Goal: Task Accomplishment & Management: Use online tool/utility

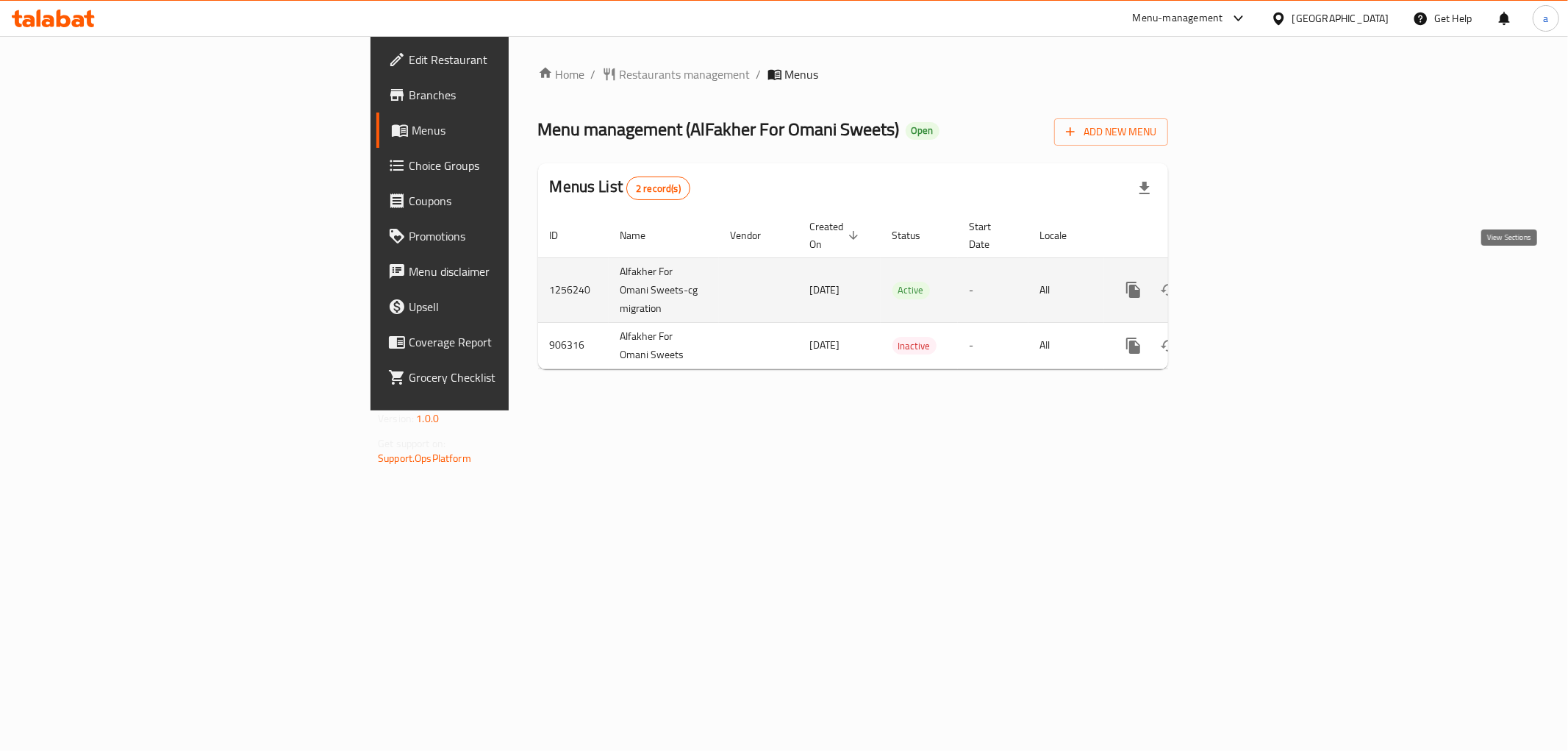
click at [1248, 281] on icon "enhanced table" at bounding box center [1239, 290] width 18 height 18
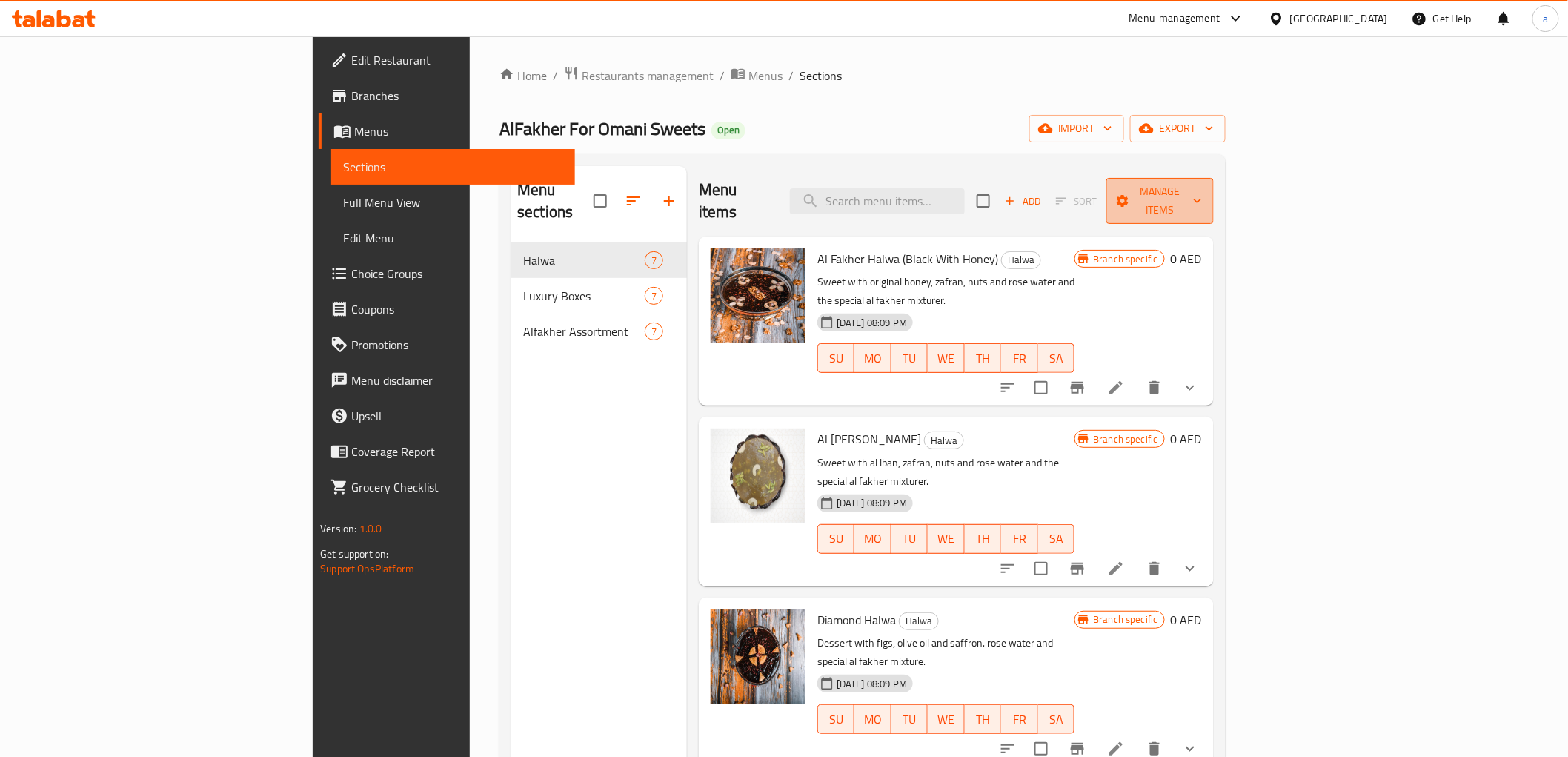
click at [1202, 186] on span "Manage items" at bounding box center [1159, 200] width 84 height 37
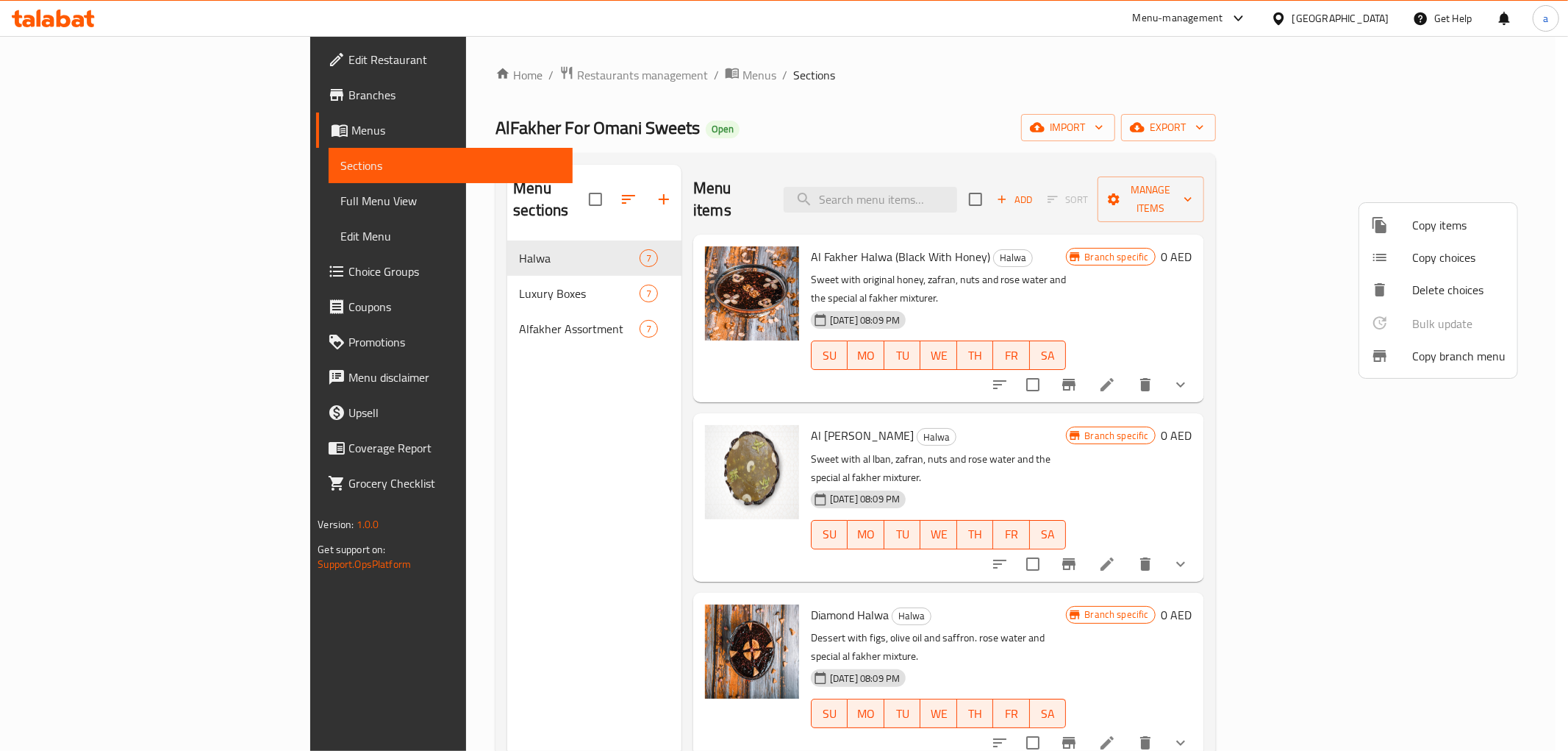
click at [1454, 353] on span "Copy branch menu" at bounding box center [1458, 356] width 93 height 18
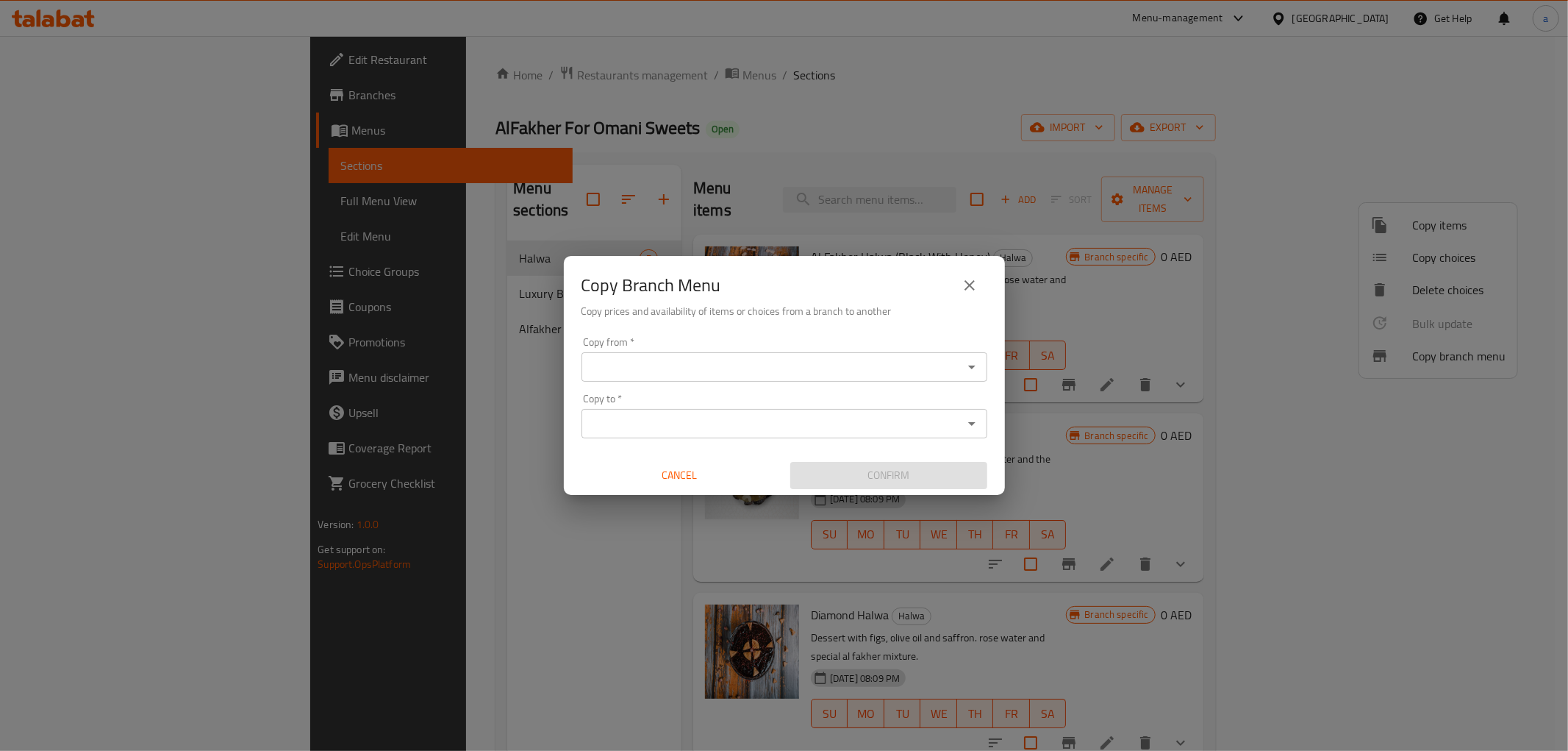
click at [681, 368] on input "Copy from   *" at bounding box center [772, 366] width 373 height 21
click at [627, 372] on input "Copy from   *" at bounding box center [772, 366] width 373 height 21
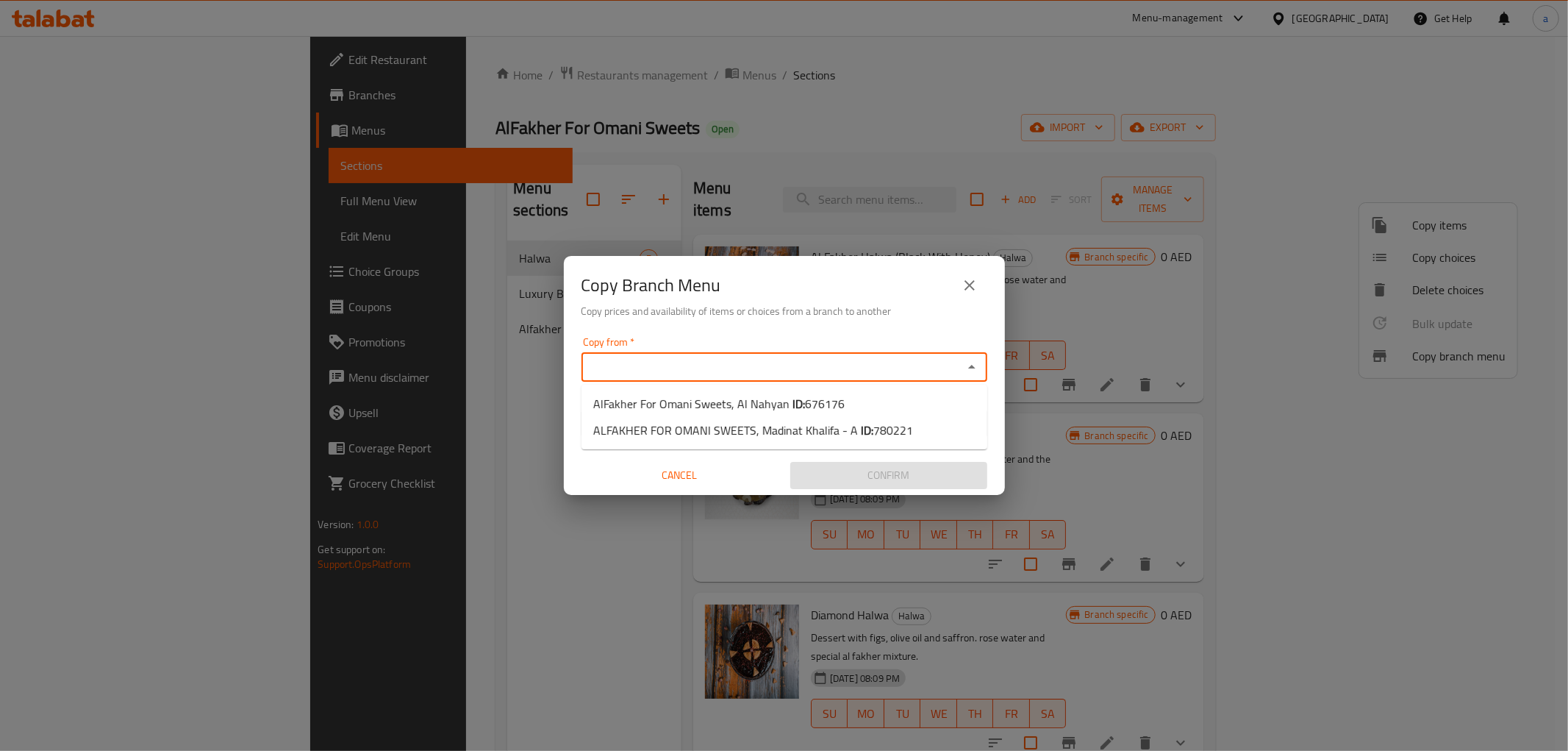
paste input "1256240"
type input "1"
click at [464, 414] on div "Copy Branch Menu Copy prices and availability of items or choices from a branch…" at bounding box center [784, 375] width 1568 height 751
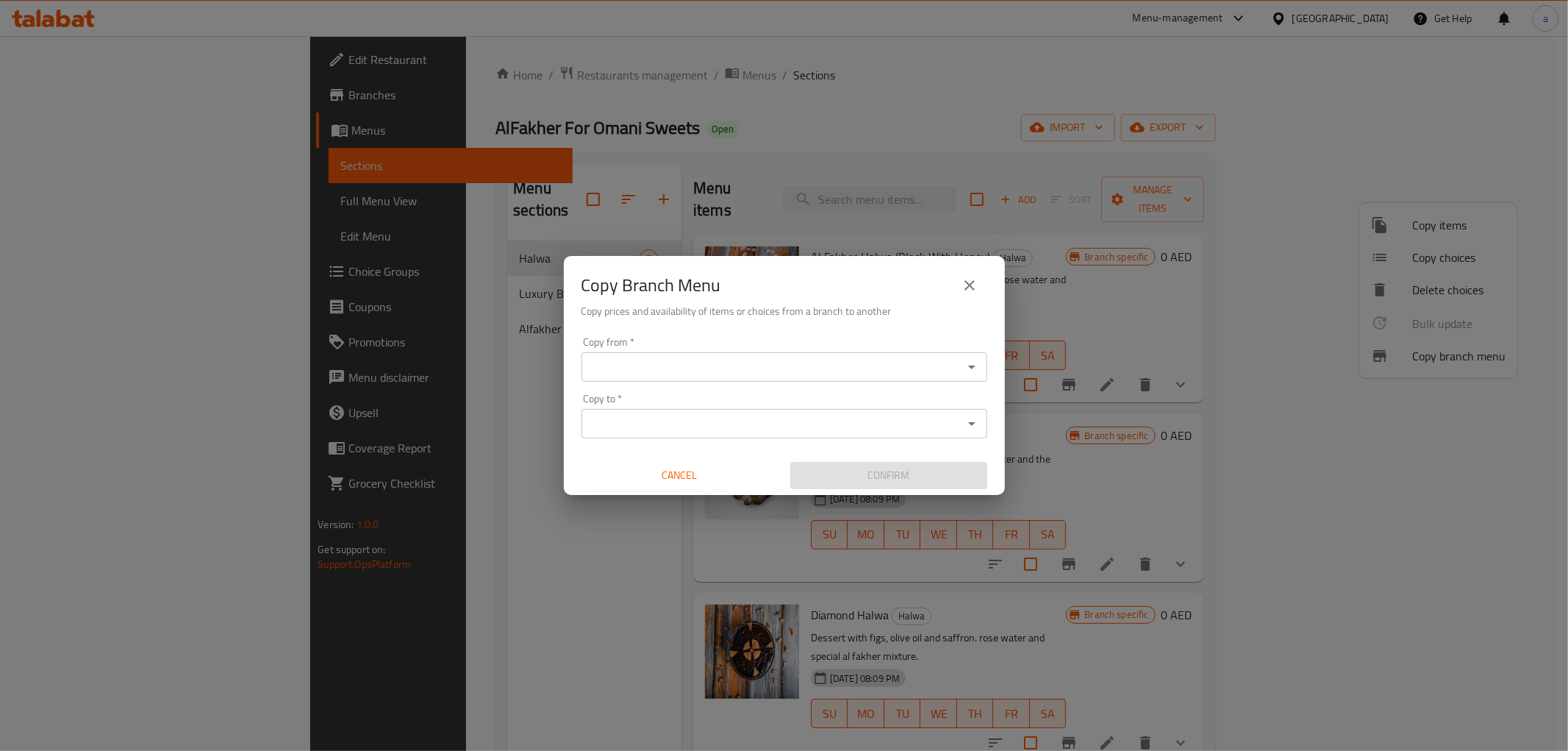
click at [961, 289] on icon "close" at bounding box center [969, 286] width 18 height 18
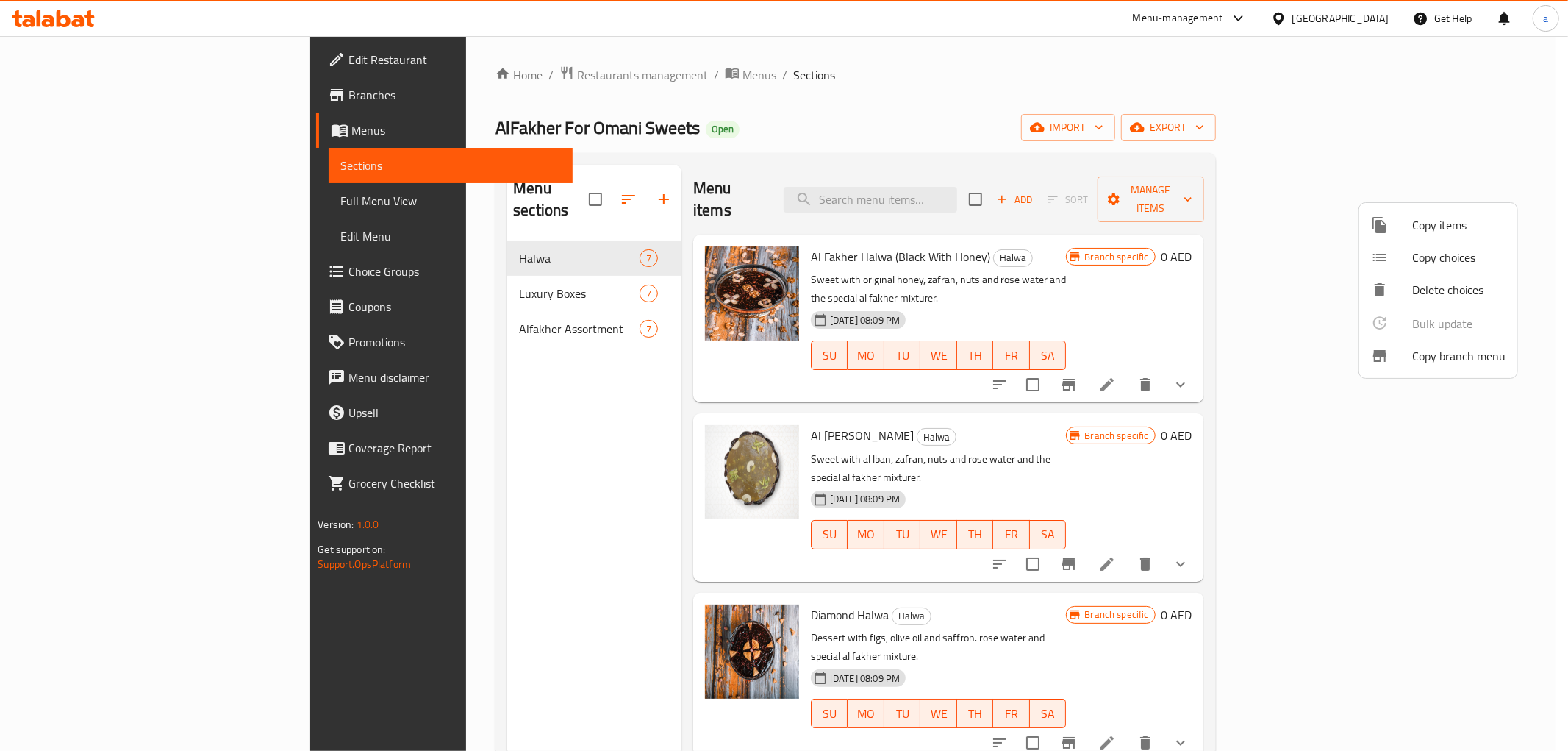
click at [91, 130] on div at bounding box center [784, 375] width 1568 height 751
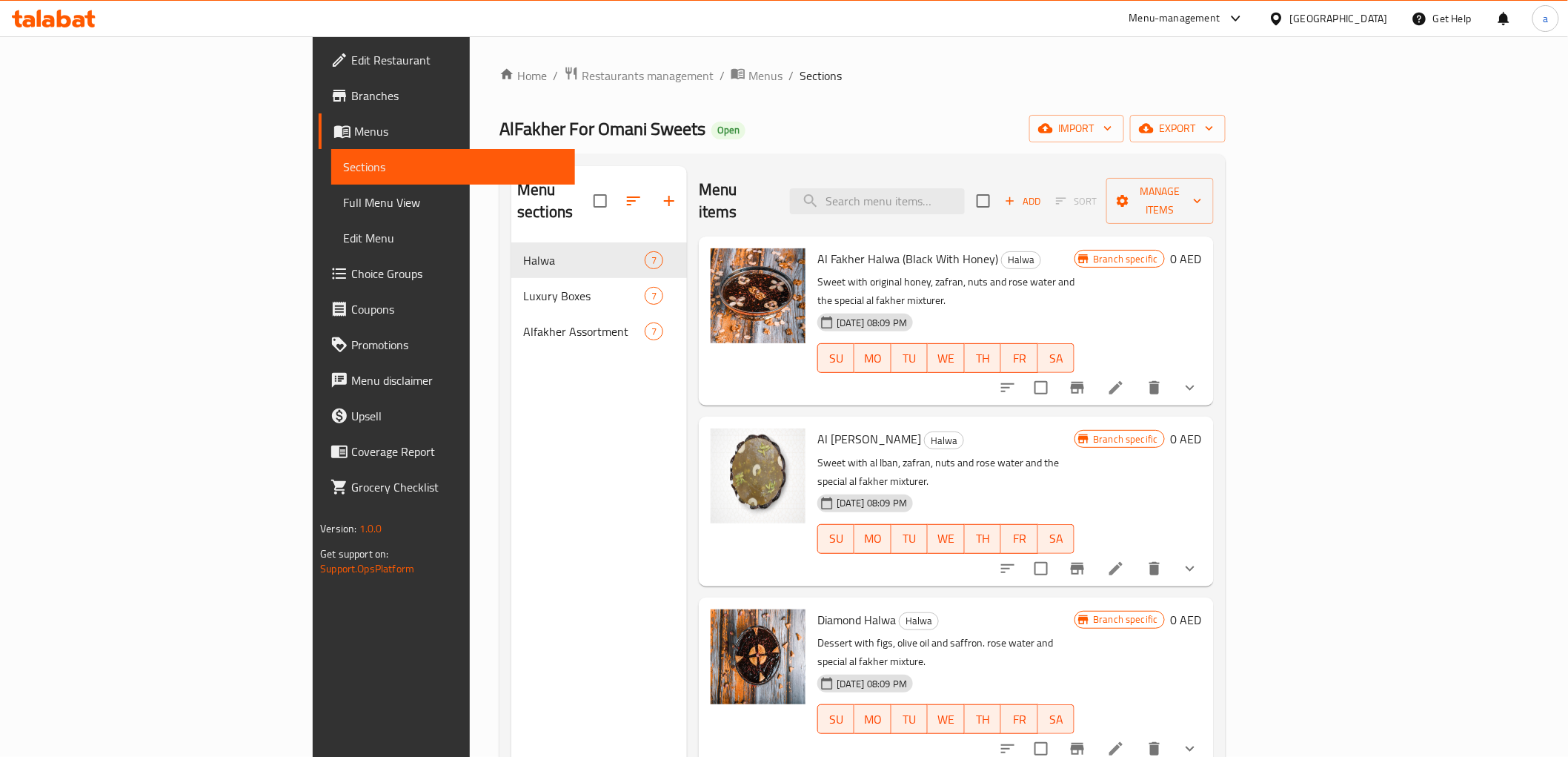
click at [351, 102] on span "Branches" at bounding box center [456, 96] width 211 height 18
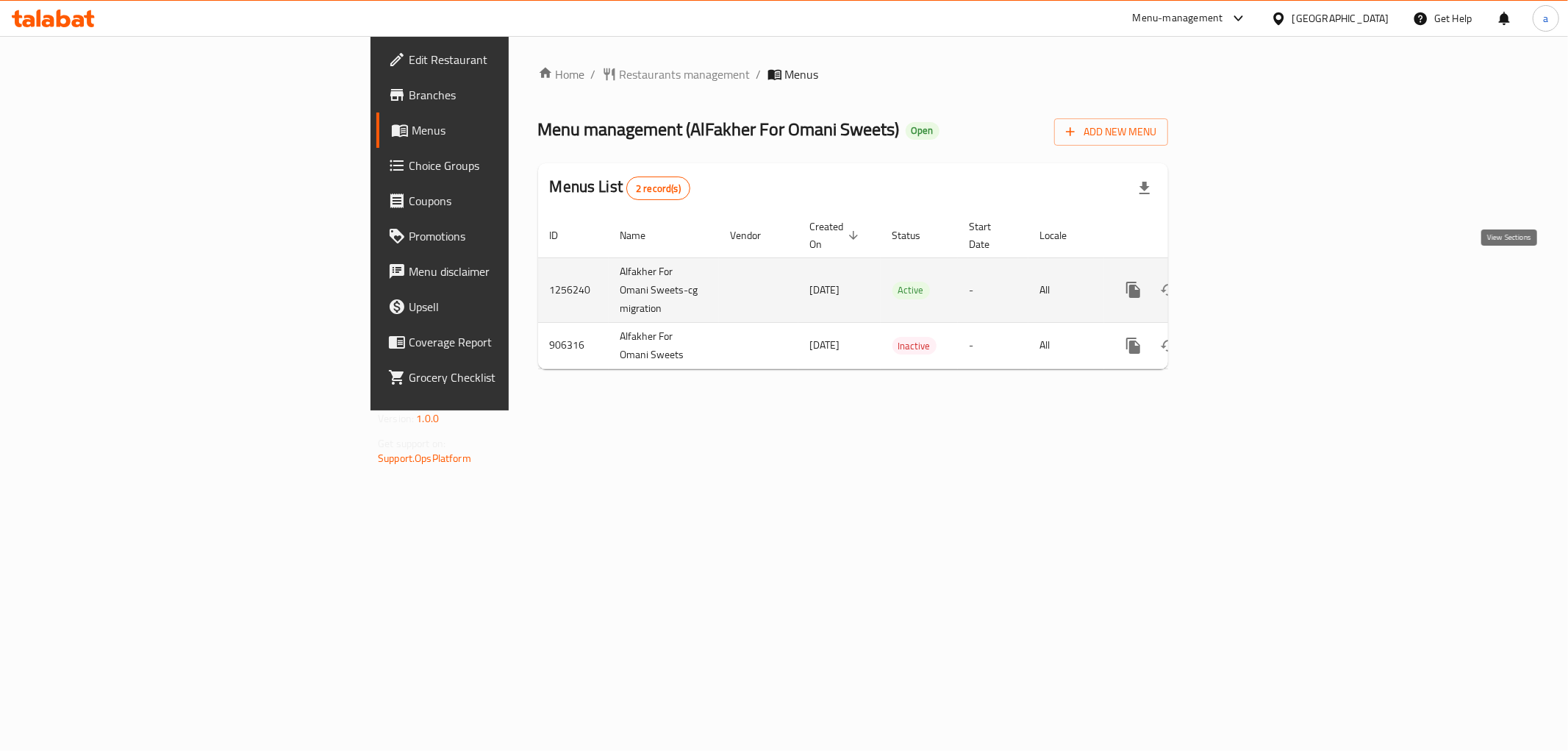
click at [1248, 281] on icon "enhanced table" at bounding box center [1239, 290] width 18 height 18
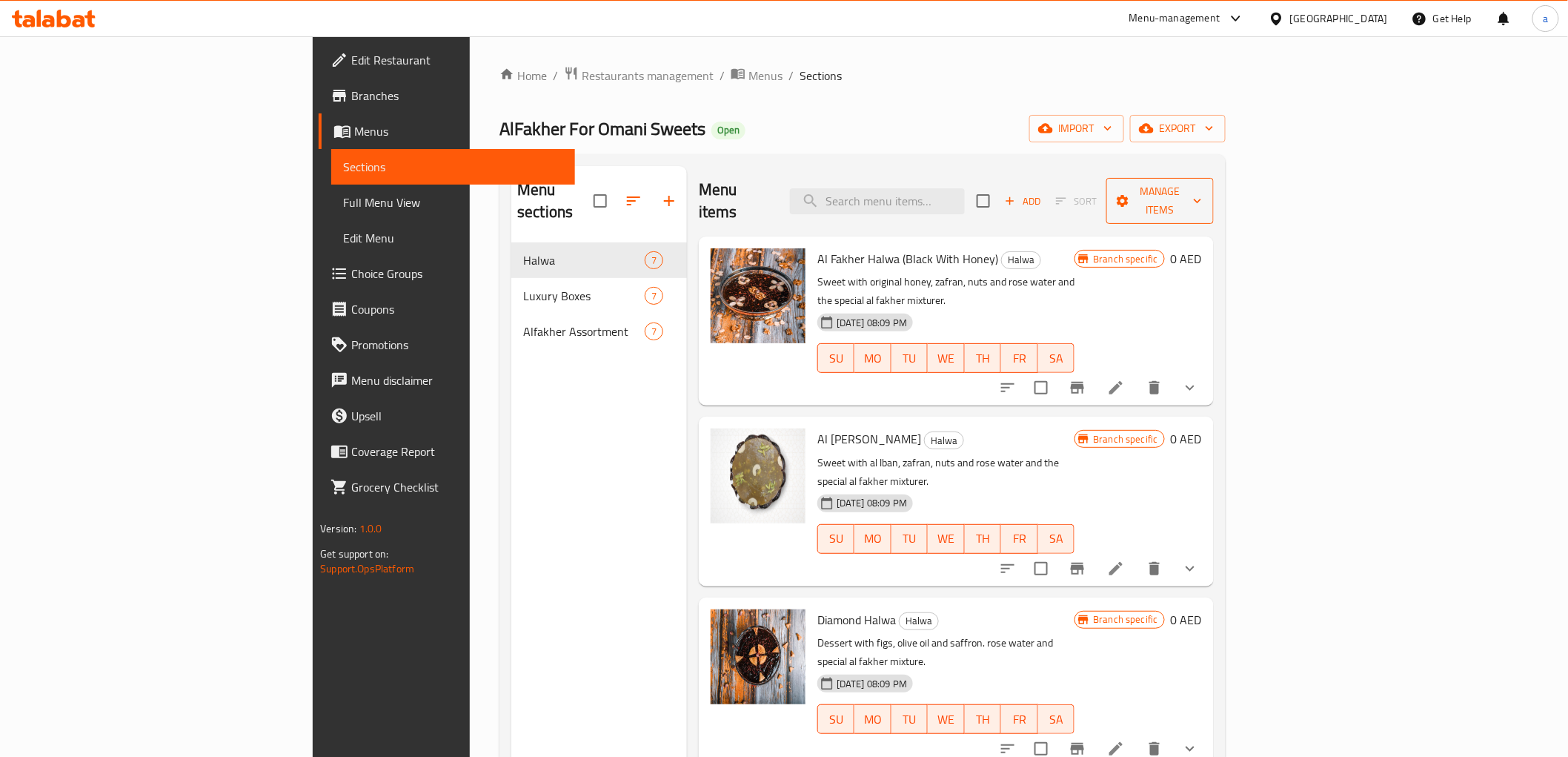
click at [1202, 182] on span "Manage items" at bounding box center [1159, 200] width 84 height 37
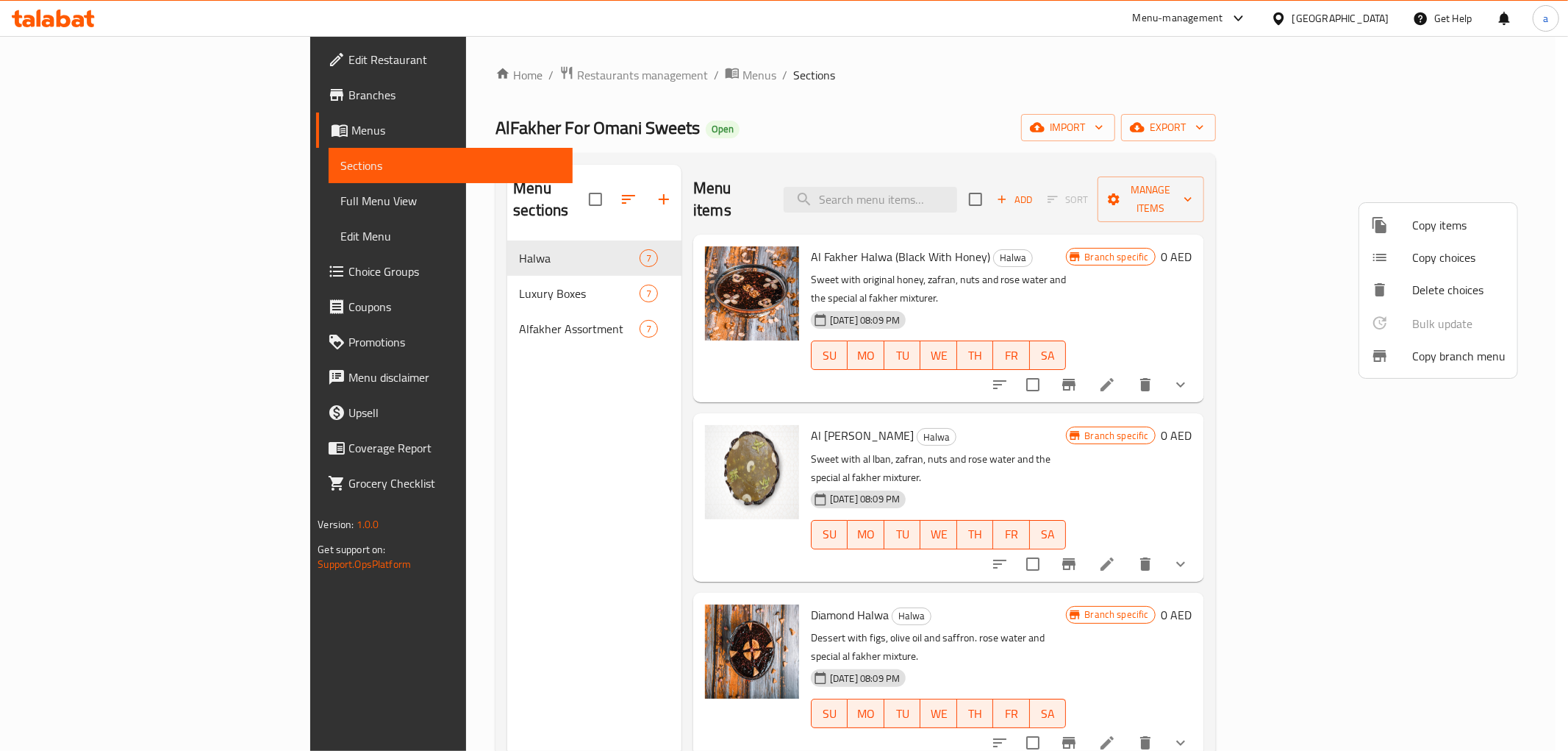
click at [1446, 356] on span "Copy branch menu" at bounding box center [1458, 356] width 93 height 18
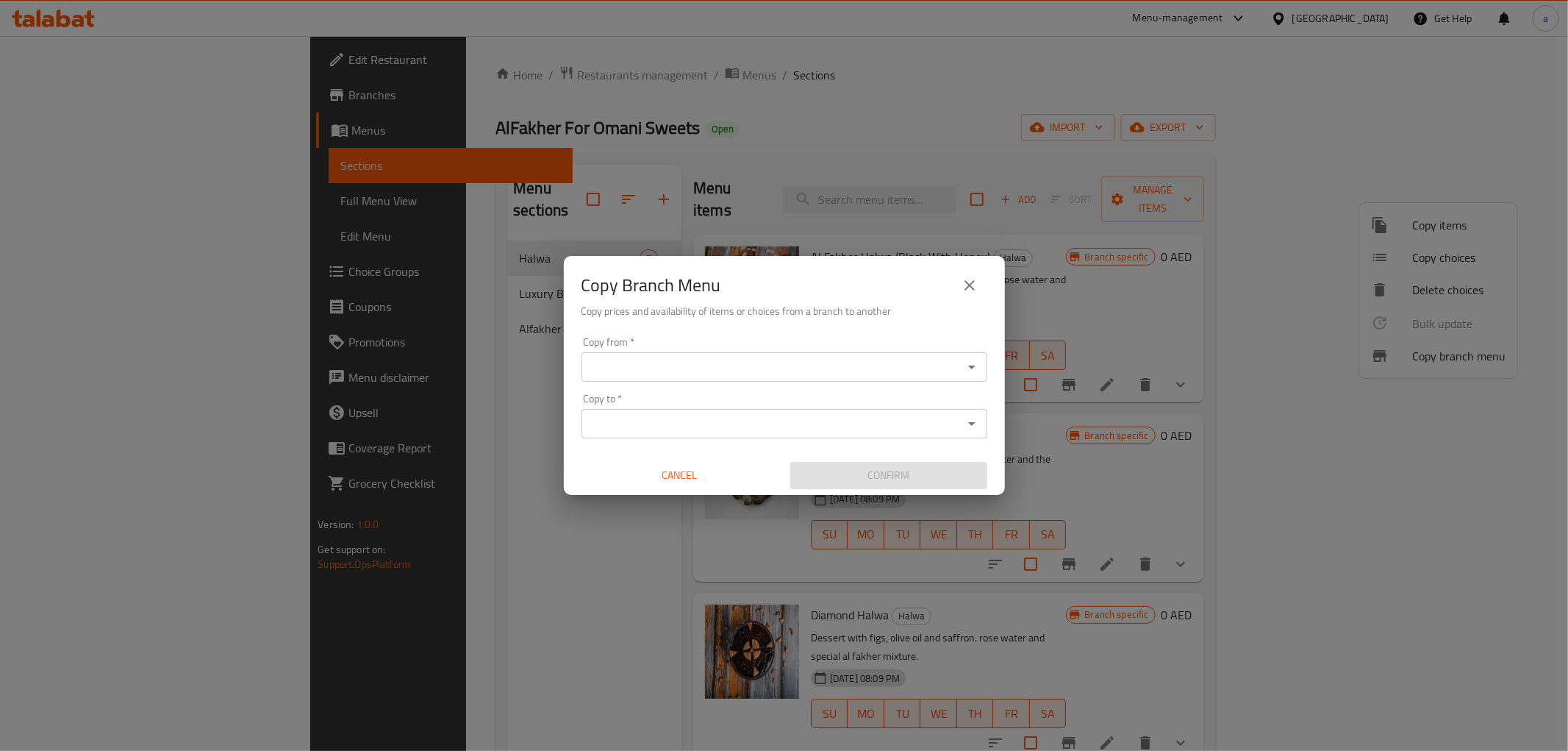
click at [669, 368] on input "Copy from   *" at bounding box center [772, 366] width 373 height 21
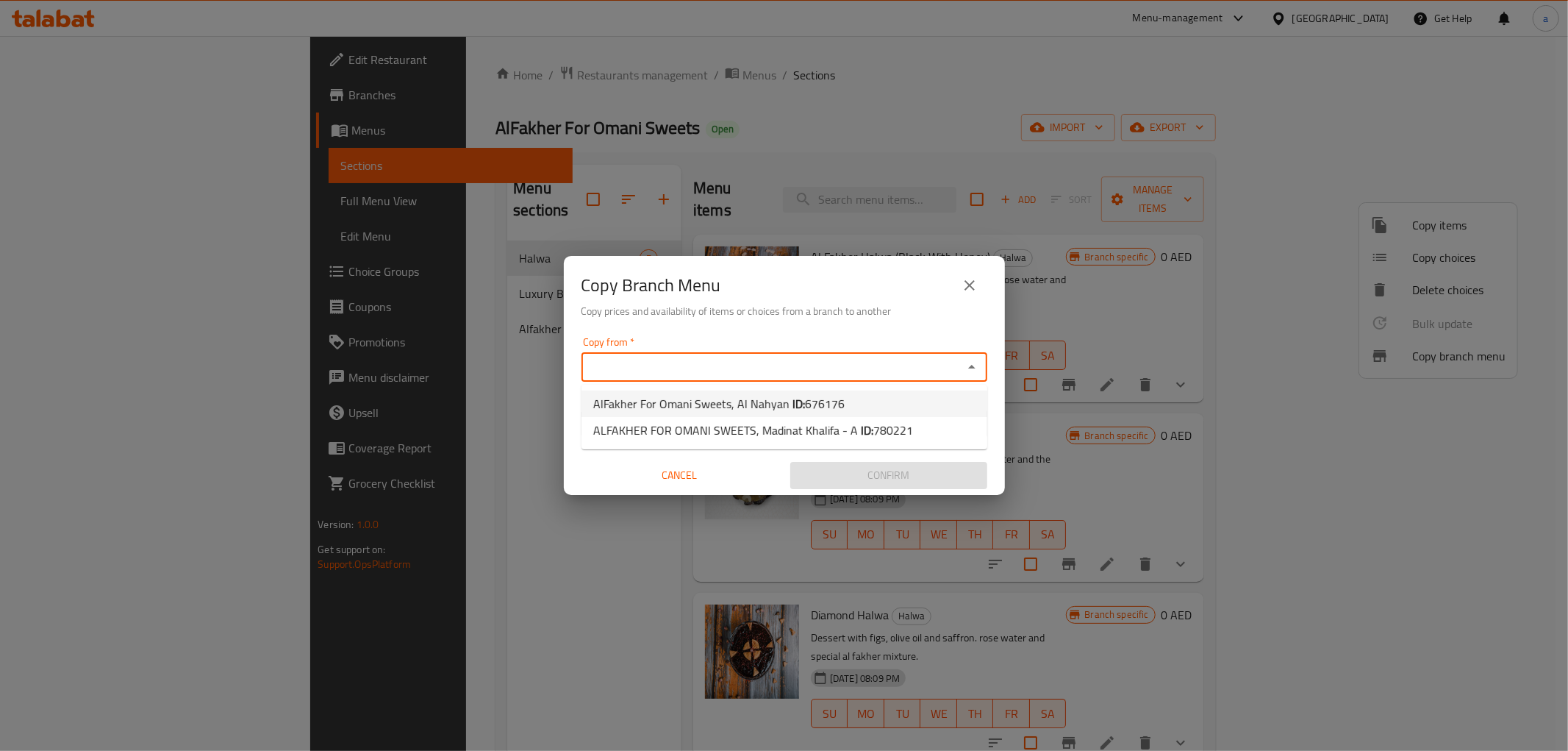
click at [660, 402] on span "AlFakher For Omani Sweets, Al Nahyan ID: 676176" at bounding box center [718, 403] width 251 height 18
type input "AlFakher For Omani Sweets, Al Nahyan"
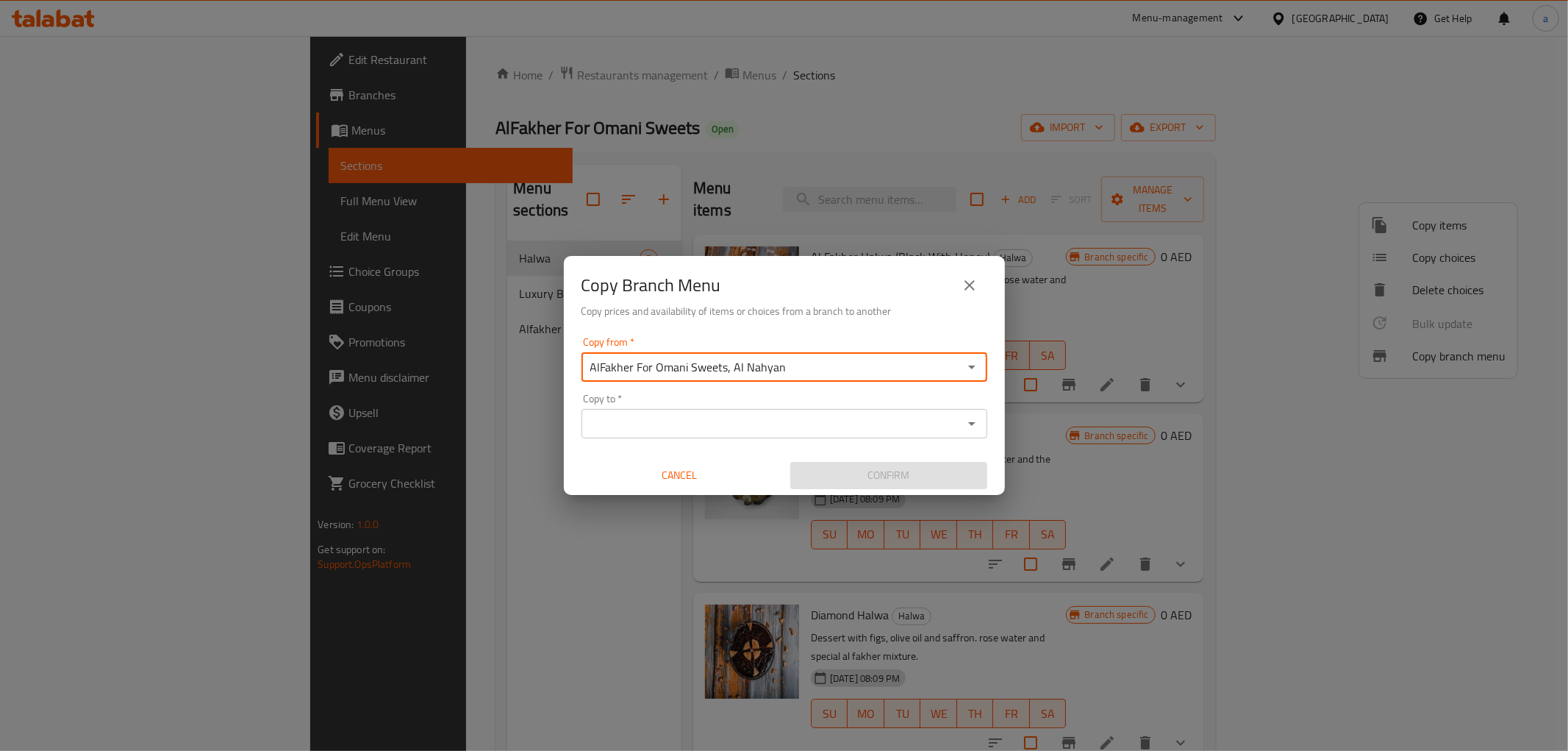
click at [655, 423] on input "Copy to   *" at bounding box center [772, 423] width 373 height 21
click at [746, 421] on input "Copy to   *" at bounding box center [772, 423] width 373 height 21
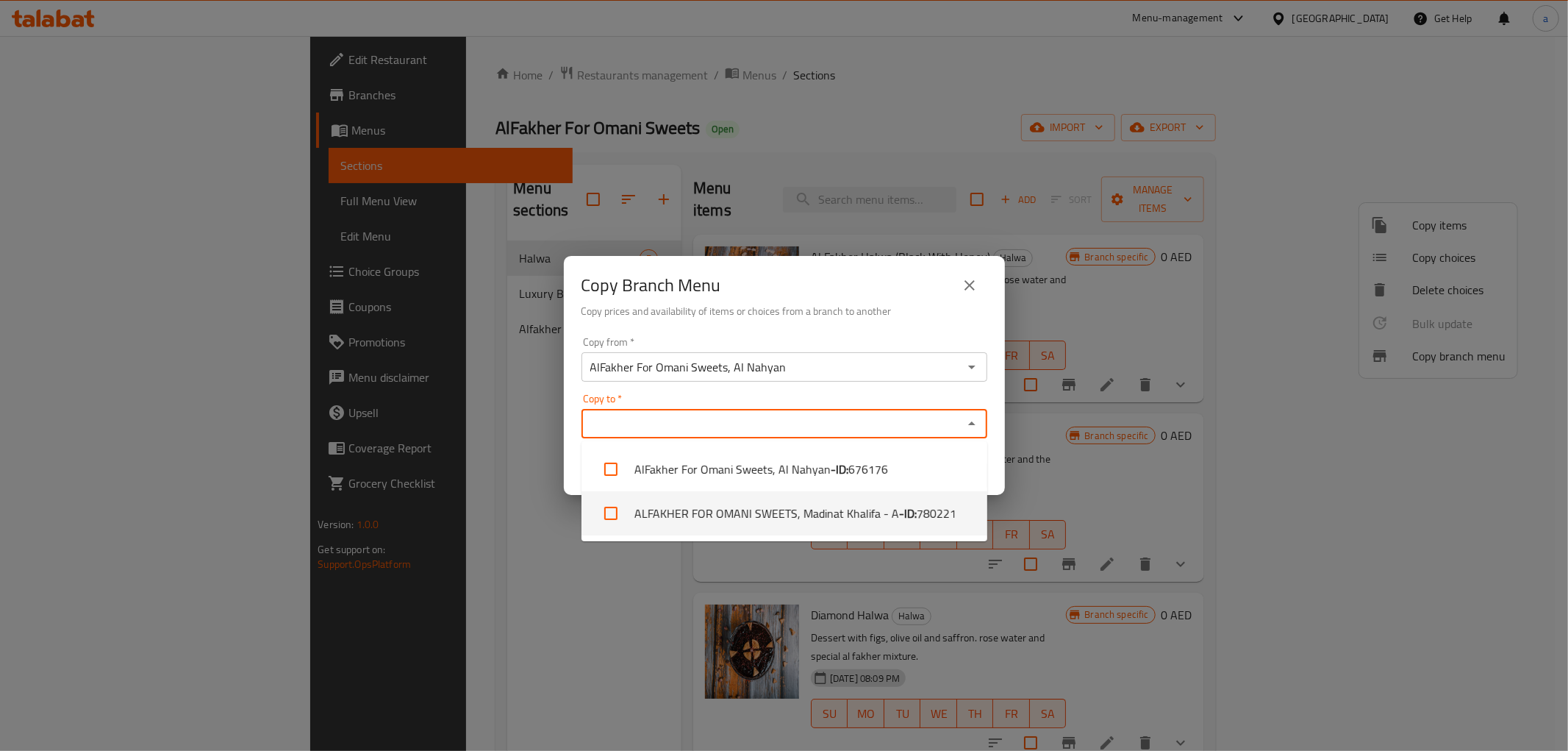
click at [753, 505] on li "ALFAKHER FOR OMANI SWEETS, Madinat Khalifa - A - ID: 780221" at bounding box center [783, 512] width 405 height 44
checkbox input "true"
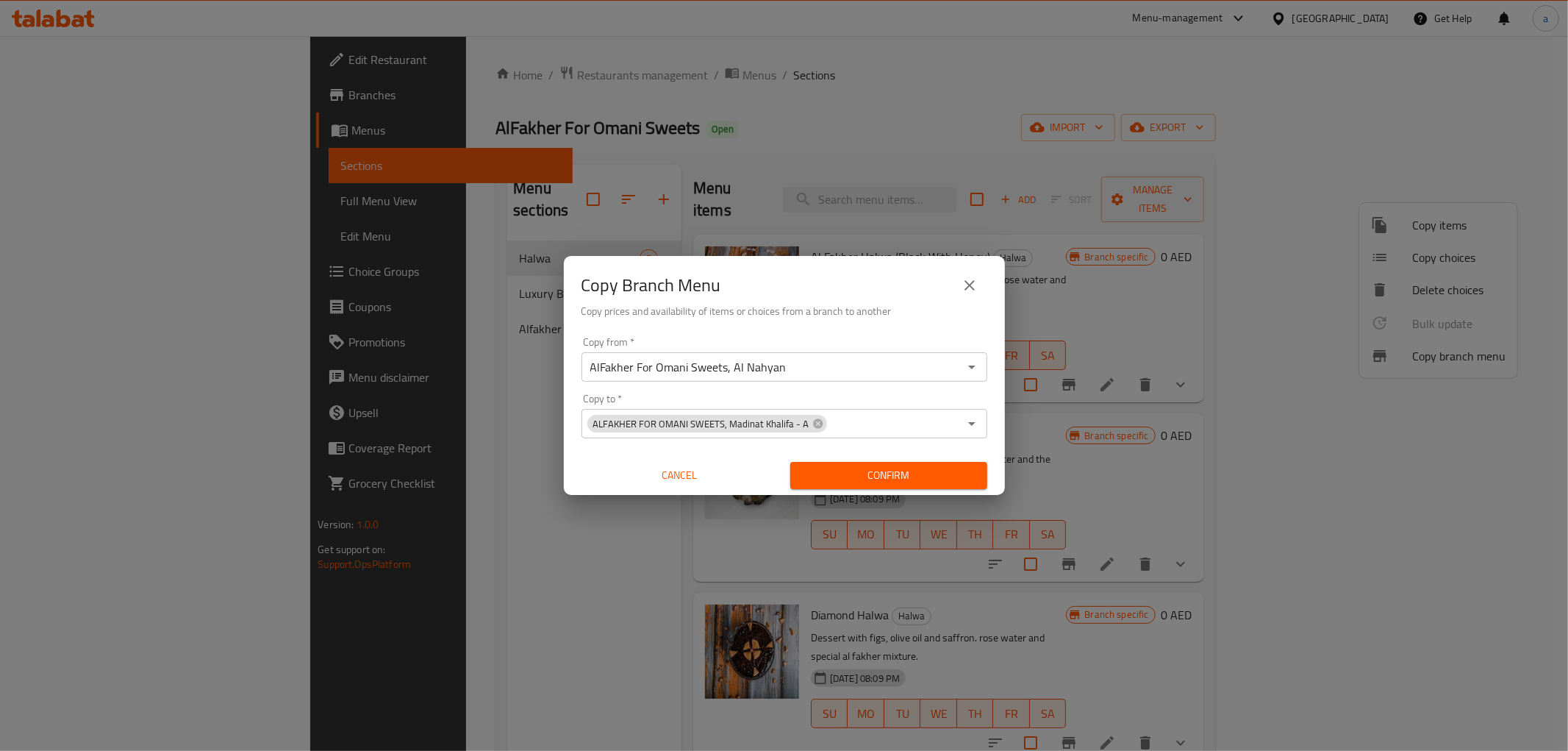
click at [530, 572] on div "Copy Branch Menu Copy prices and availability of items or choices from a branch…" at bounding box center [784, 375] width 1568 height 751
click at [927, 466] on span "Confirm" at bounding box center [888, 475] width 174 height 19
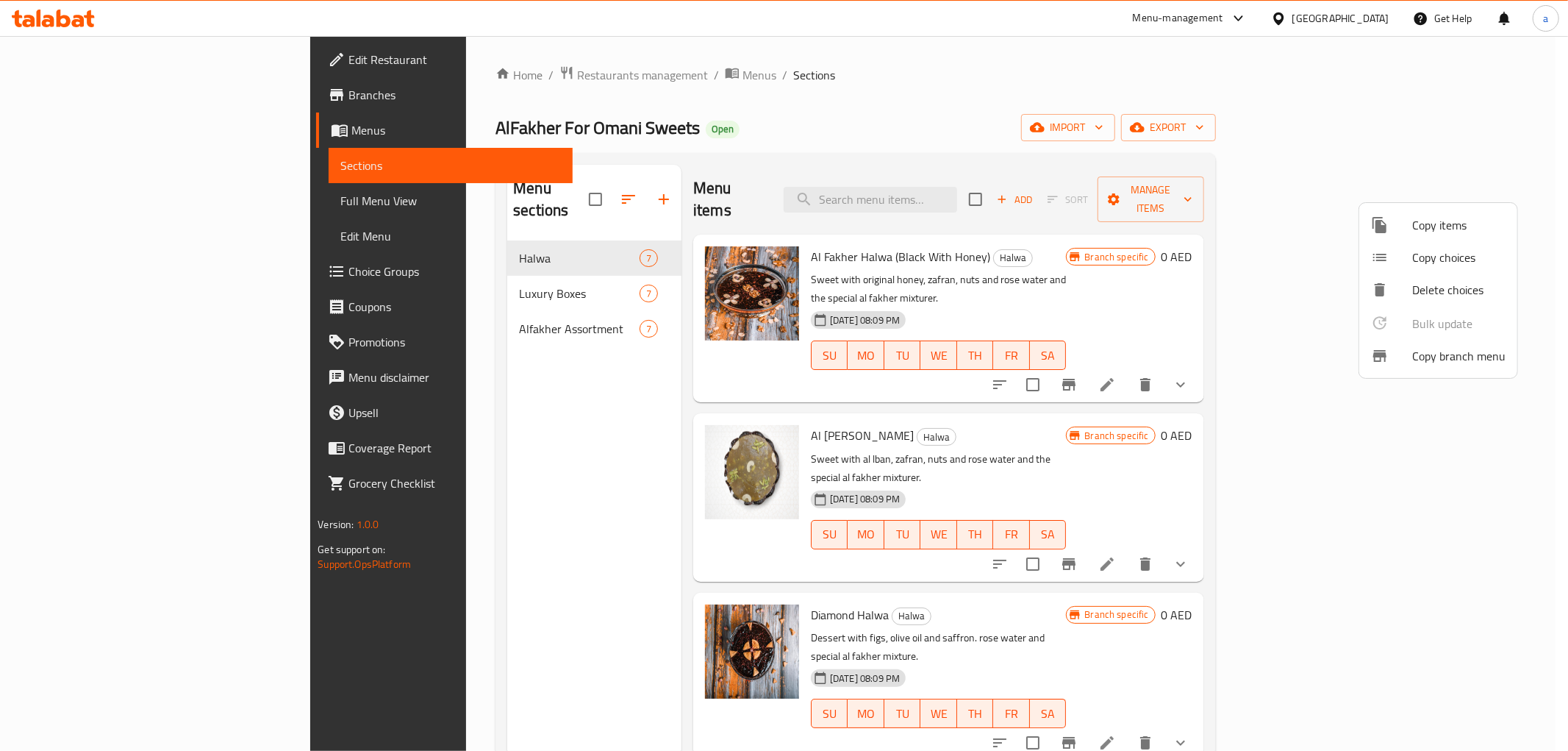
click at [1127, 104] on div at bounding box center [784, 375] width 1568 height 751
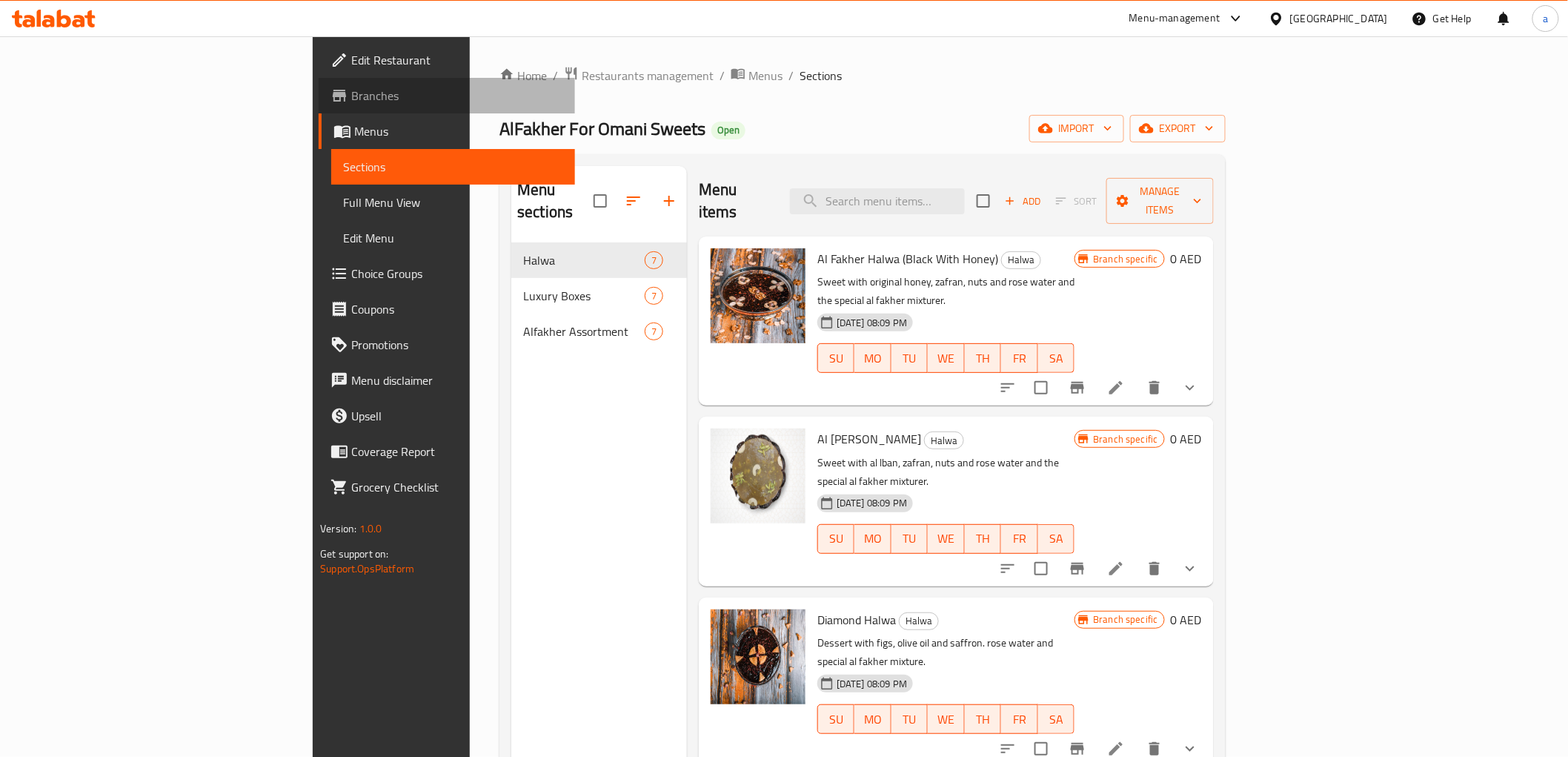
click at [351, 93] on span "Branches" at bounding box center [456, 96] width 211 height 18
